Goal: Register for event/course

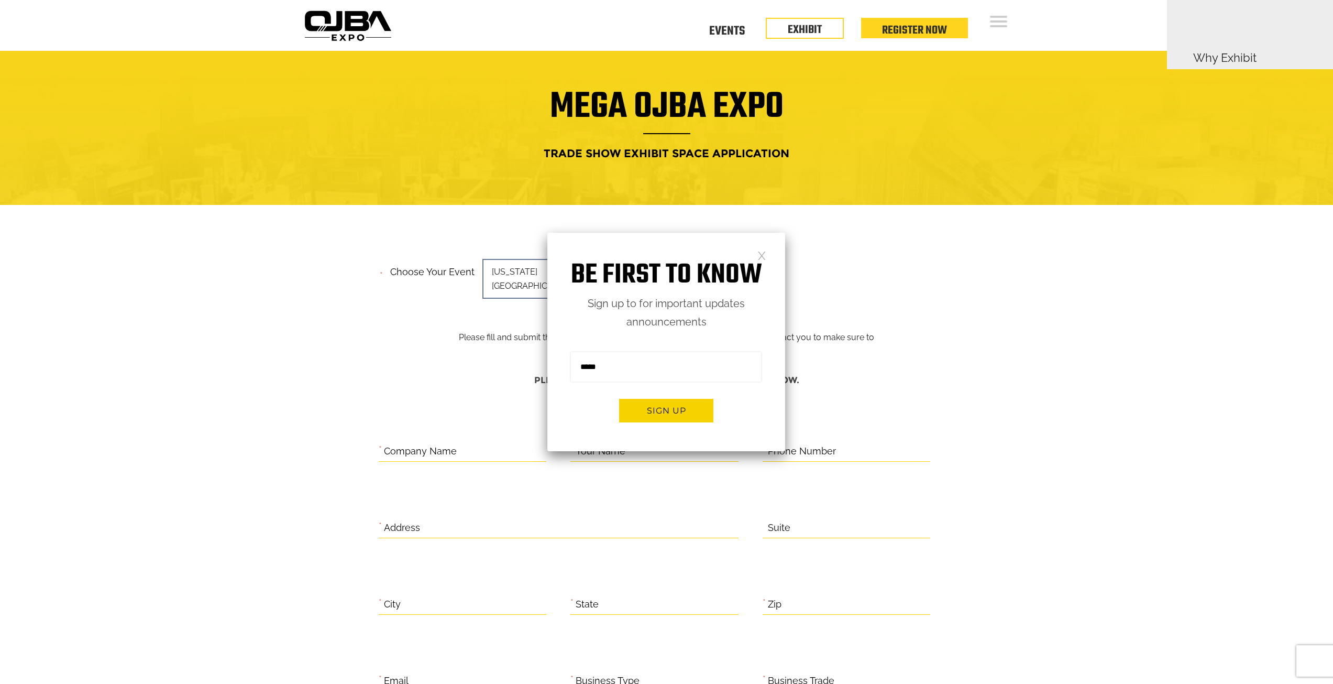
click at [764, 255] on link at bounding box center [762, 254] width 9 height 9
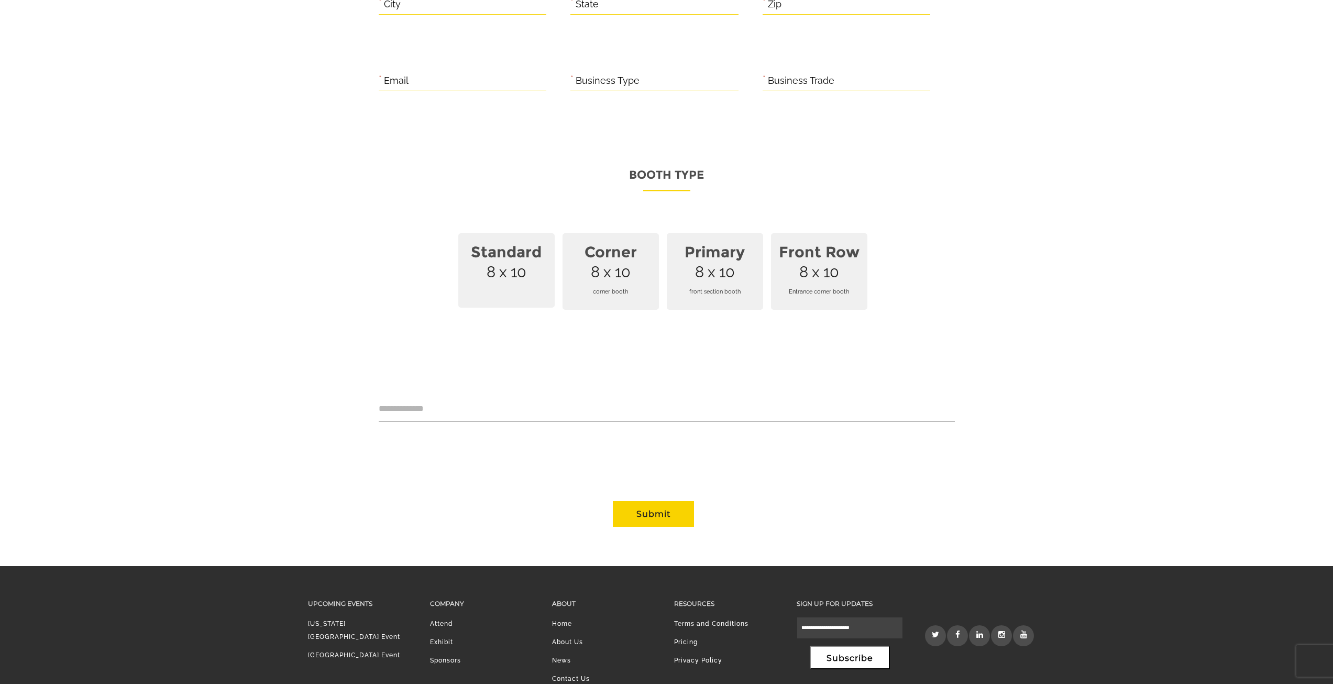
scroll to position [629, 0]
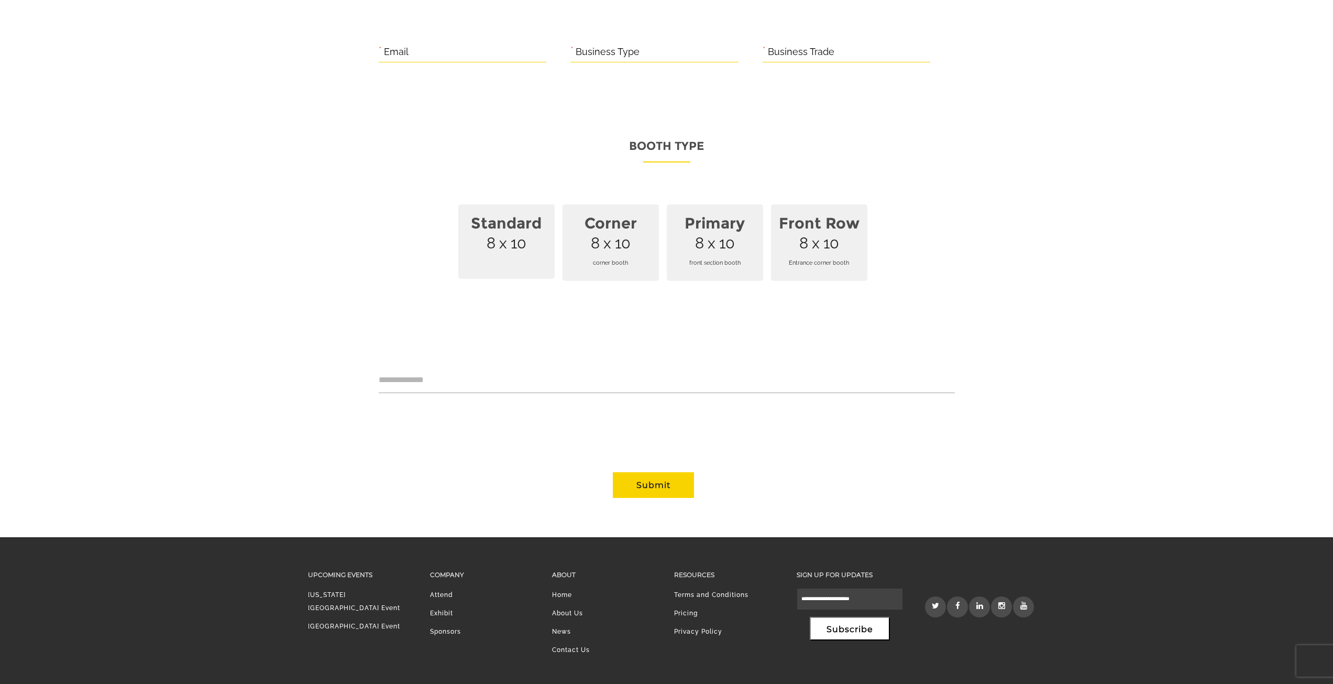
click at [373, 591] on link "[US_STATE][GEOGRAPHIC_DATA] Event" at bounding box center [354, 601] width 92 height 20
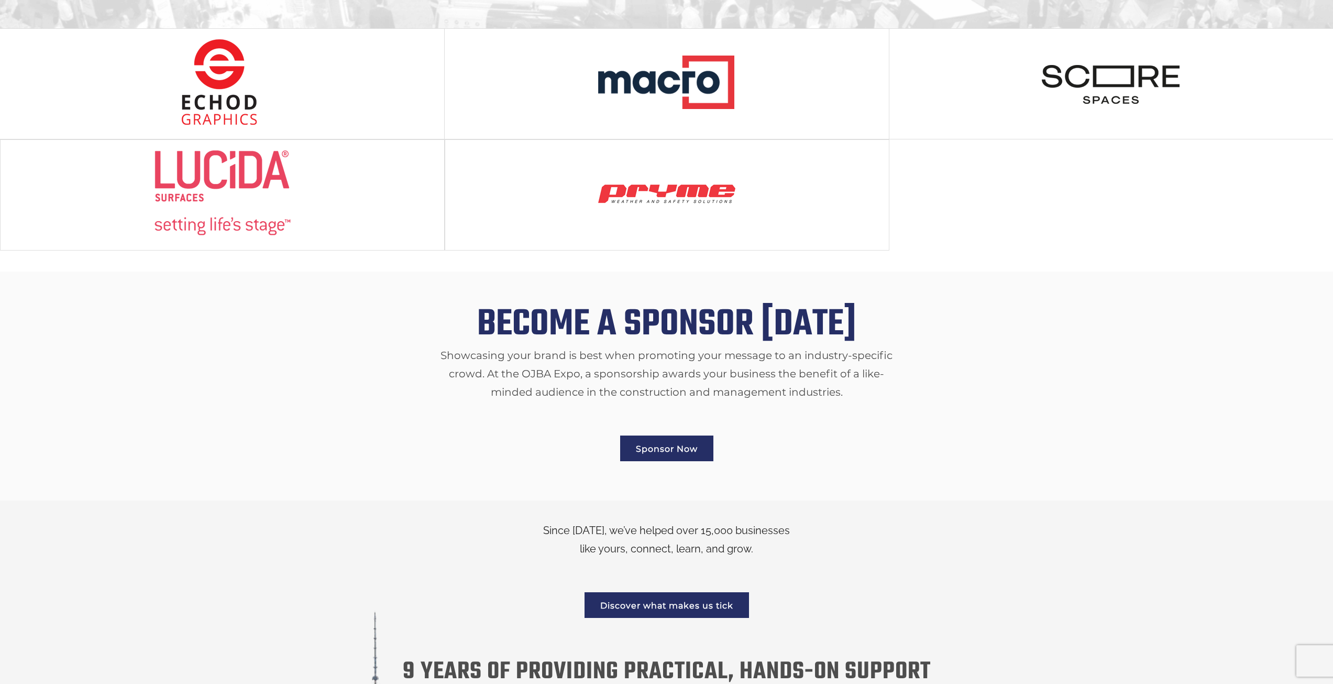
scroll to position [1400, 0]
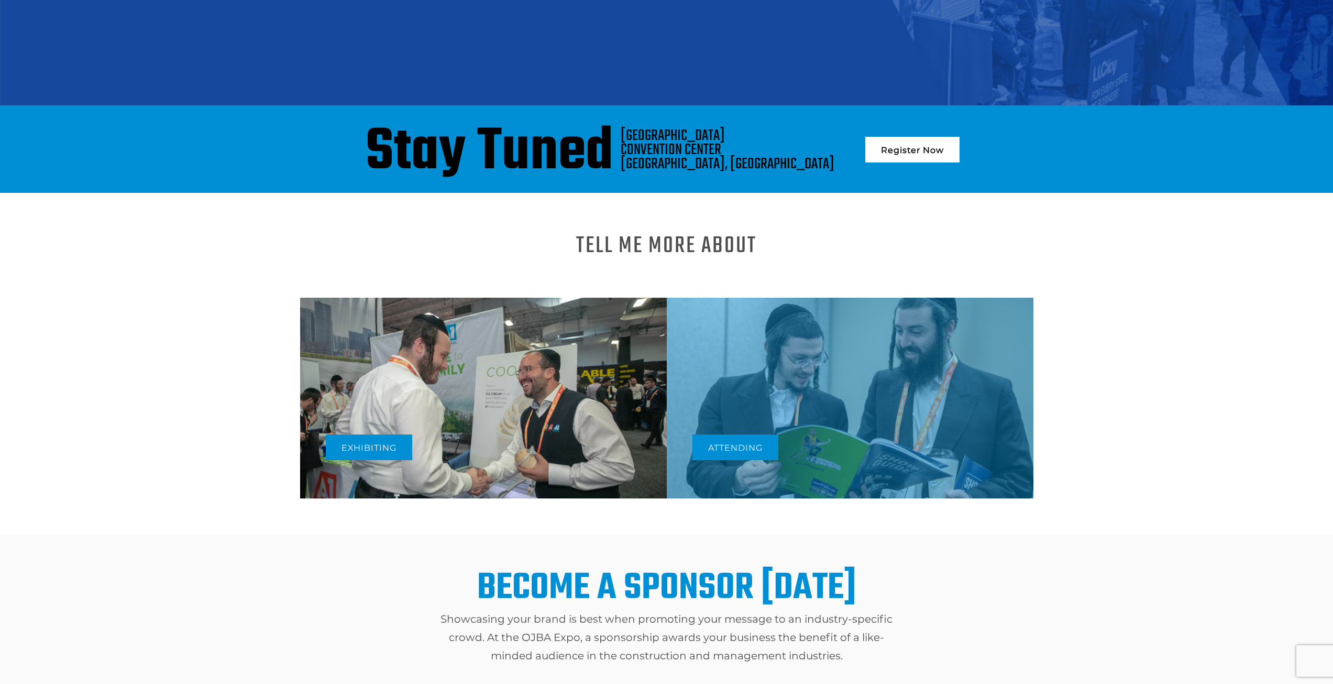
scroll to position [262, 0]
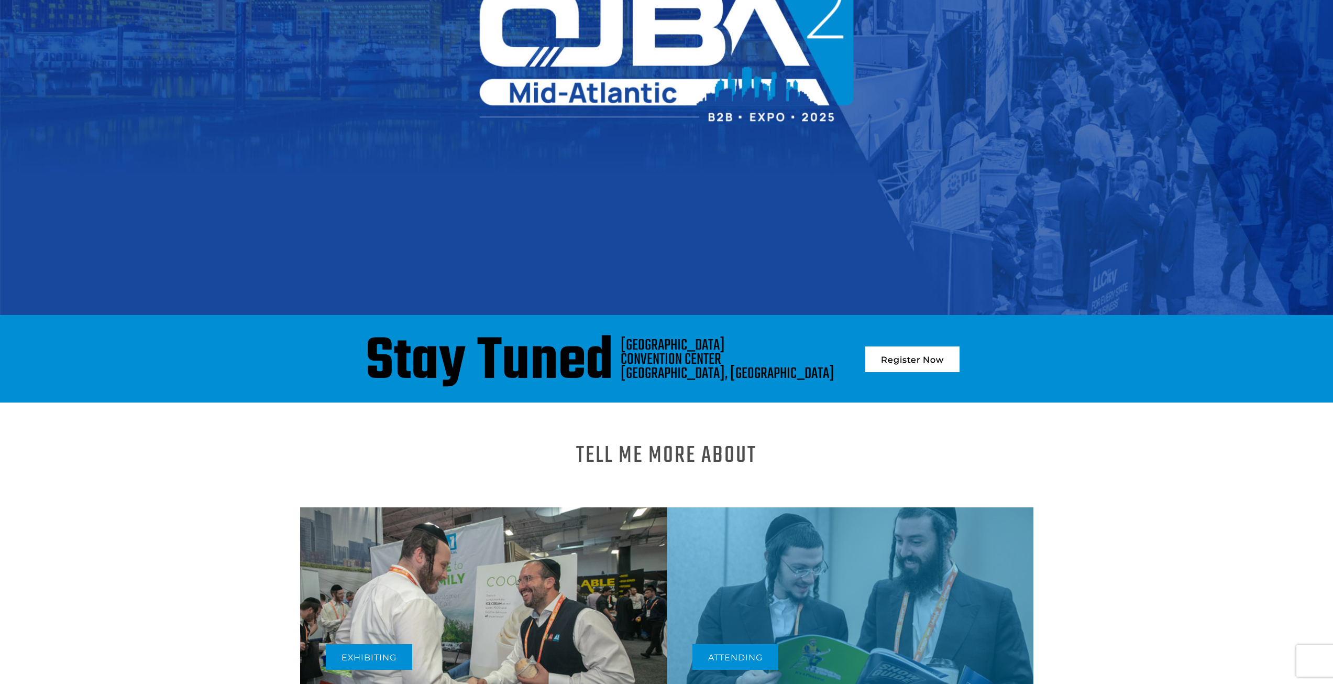
click at [885, 358] on link "Register Now" at bounding box center [913, 359] width 94 height 26
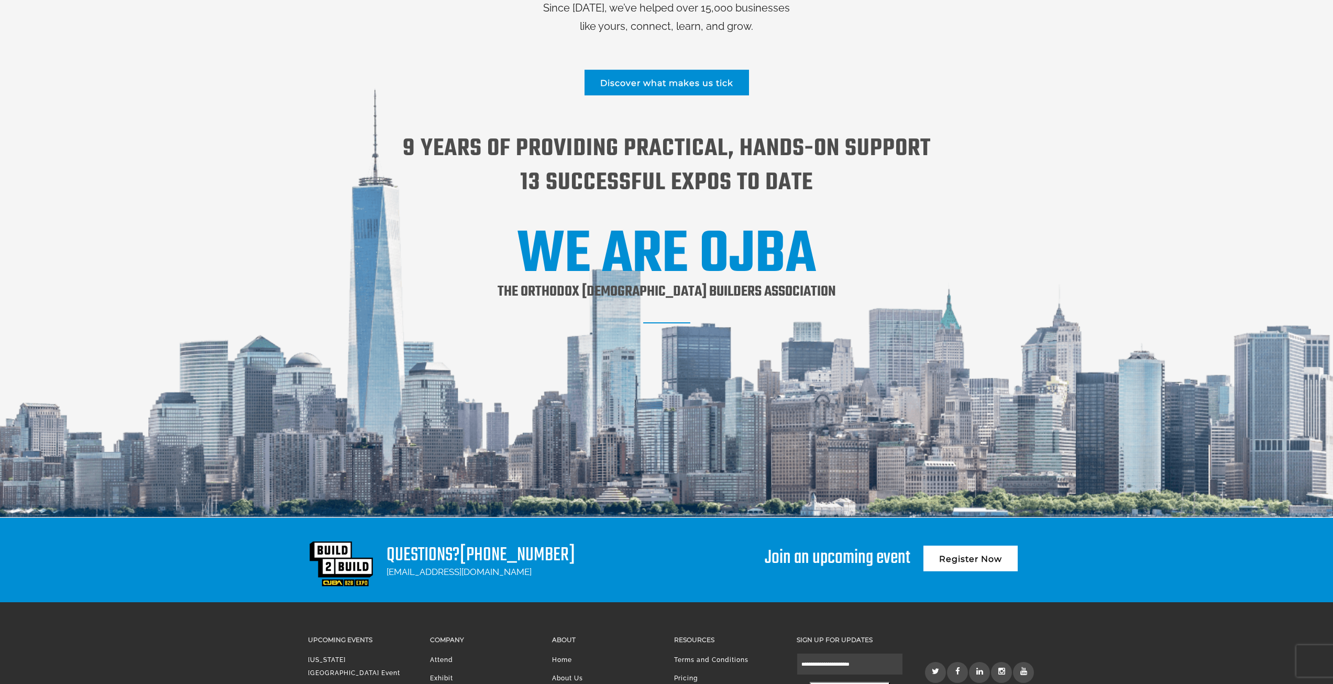
scroll to position [1372, 0]
